Goal: Go to known website: Go to known website

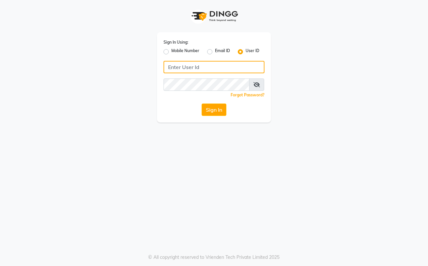
type input "Straight N Curls"
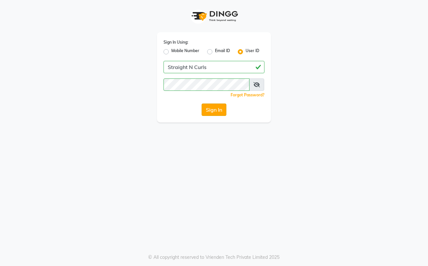
click at [221, 110] on button "Sign In" at bounding box center [213, 109] width 25 height 12
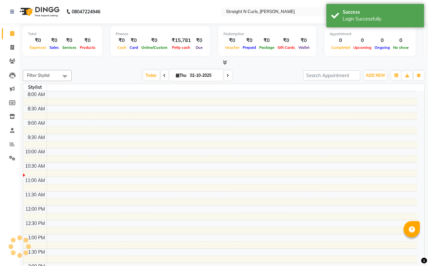
select select "en"
